Goal: Download file/media

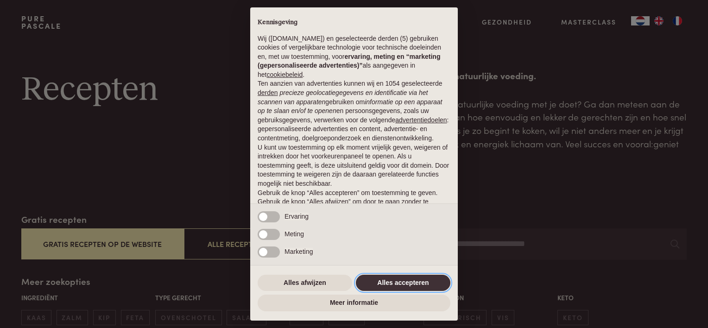
click at [397, 283] on button "Alles accepteren" at bounding box center [403, 283] width 95 height 17
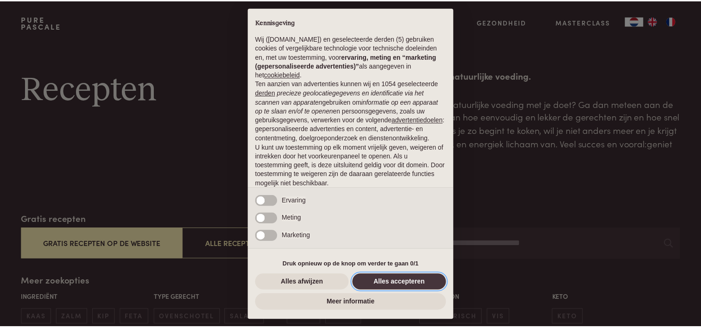
scroll to position [44, 0]
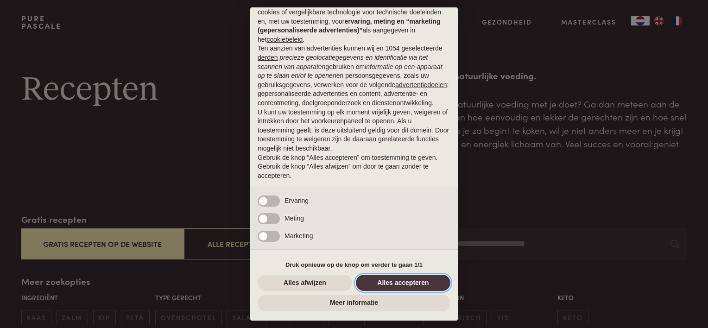
click at [397, 283] on button "Alles accepteren" at bounding box center [403, 283] width 95 height 17
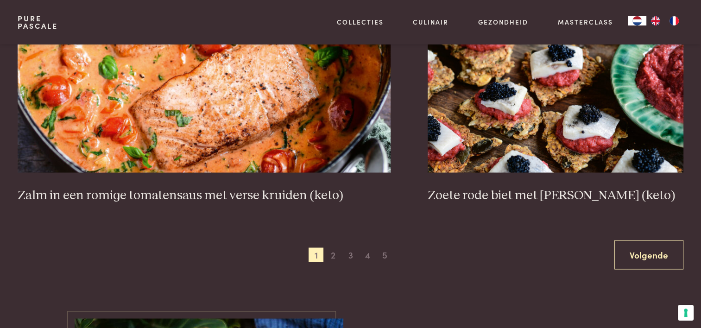
scroll to position [1761, 0]
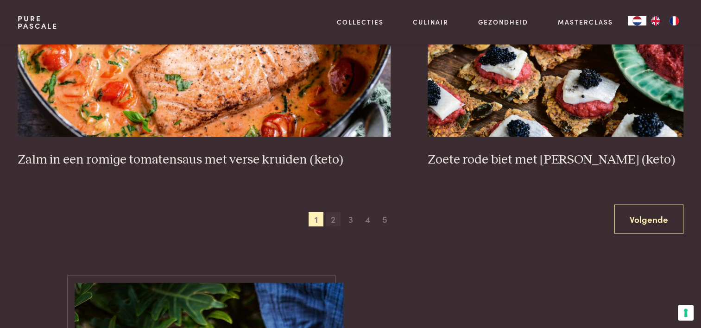
click at [331, 218] on span "2" at bounding box center [333, 219] width 15 height 15
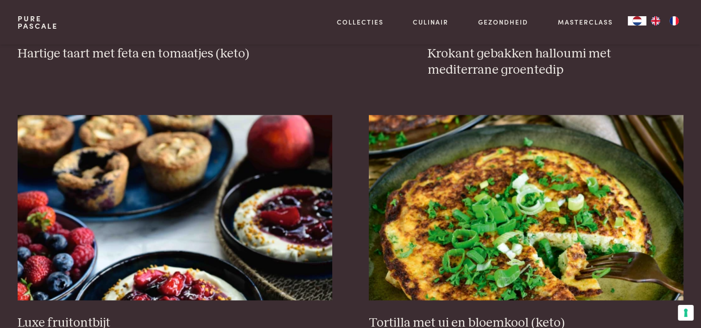
scroll to position [1093, 0]
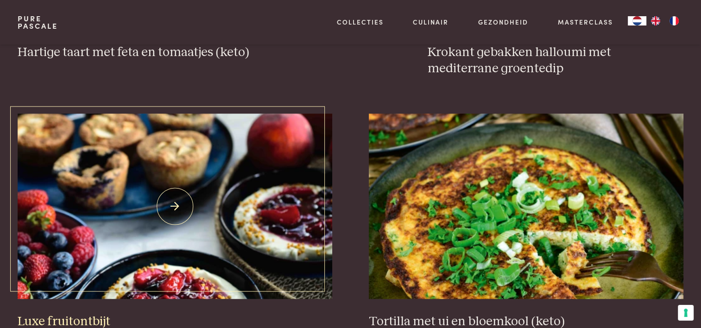
click at [139, 231] on img at bounding box center [175, 206] width 314 height 185
click at [164, 199] on img at bounding box center [175, 206] width 314 height 185
click at [110, 199] on img at bounding box center [175, 206] width 314 height 185
click at [111, 199] on img at bounding box center [175, 206] width 314 height 185
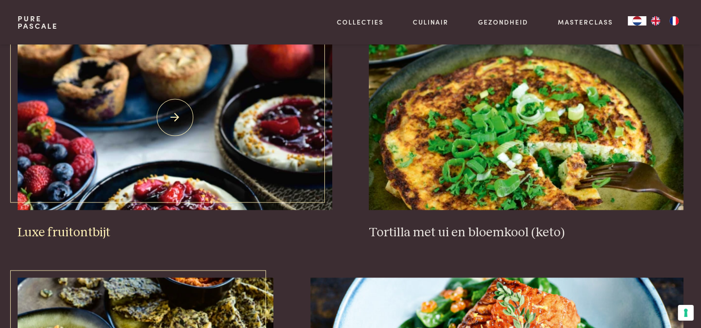
scroll to position [1232, 0]
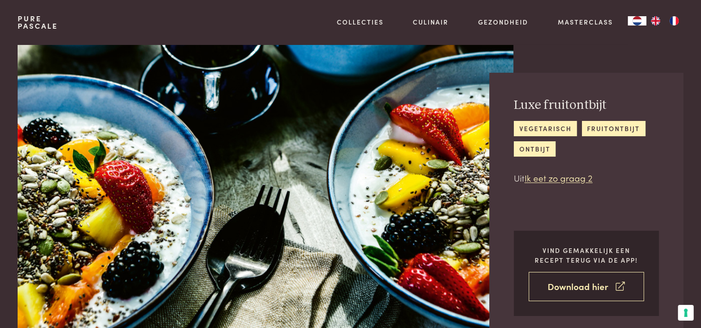
click at [579, 287] on link "Download hier" at bounding box center [586, 286] width 115 height 29
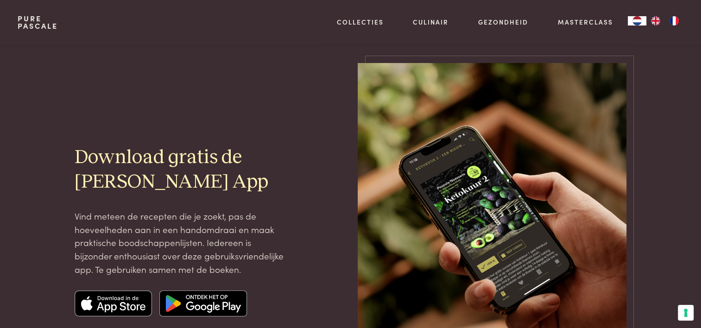
scroll to position [46, 0]
